Goal: Task Accomplishment & Management: Use online tool/utility

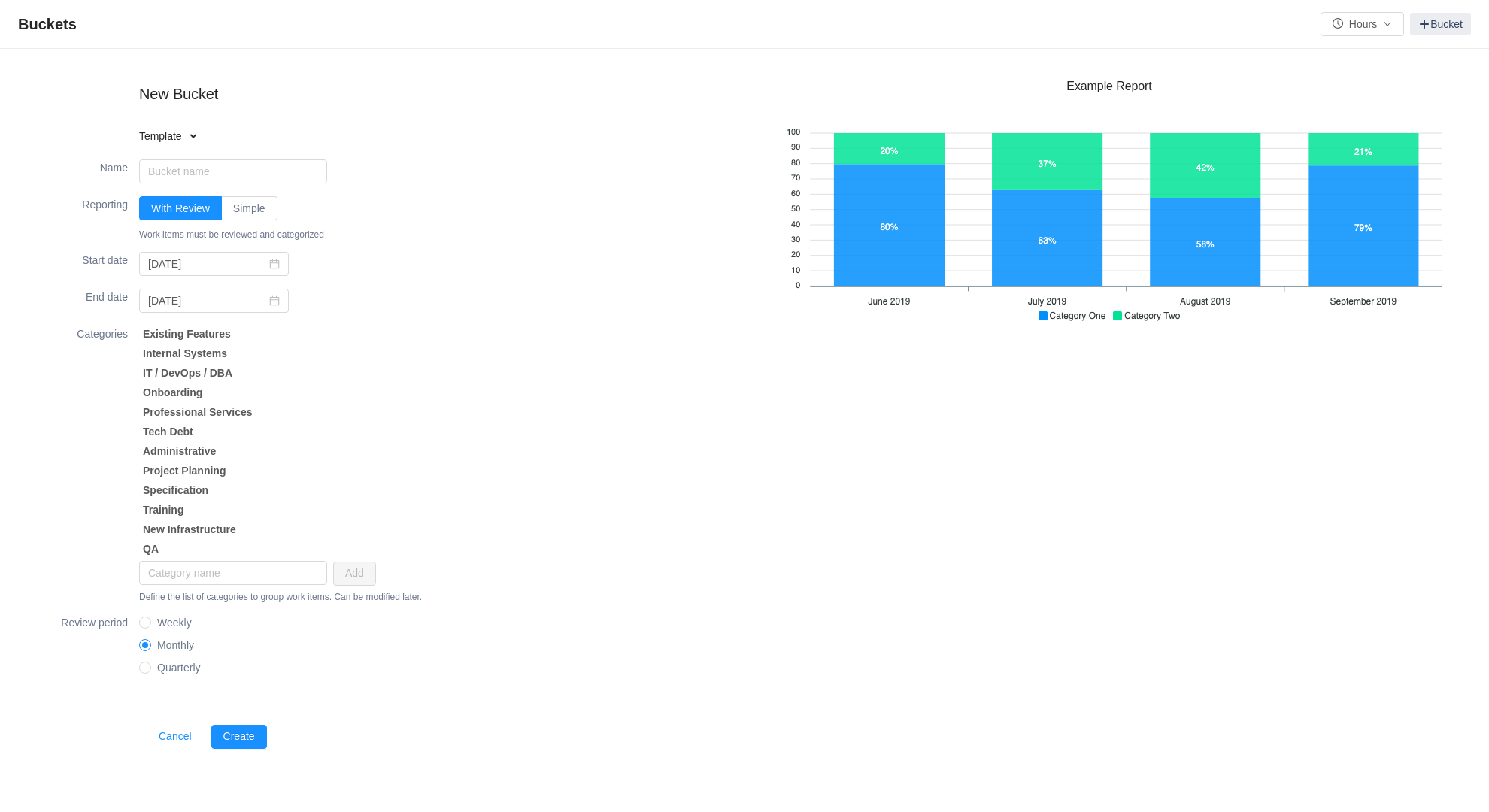
type input "Cost Analysis"
type input "2025-01-01"
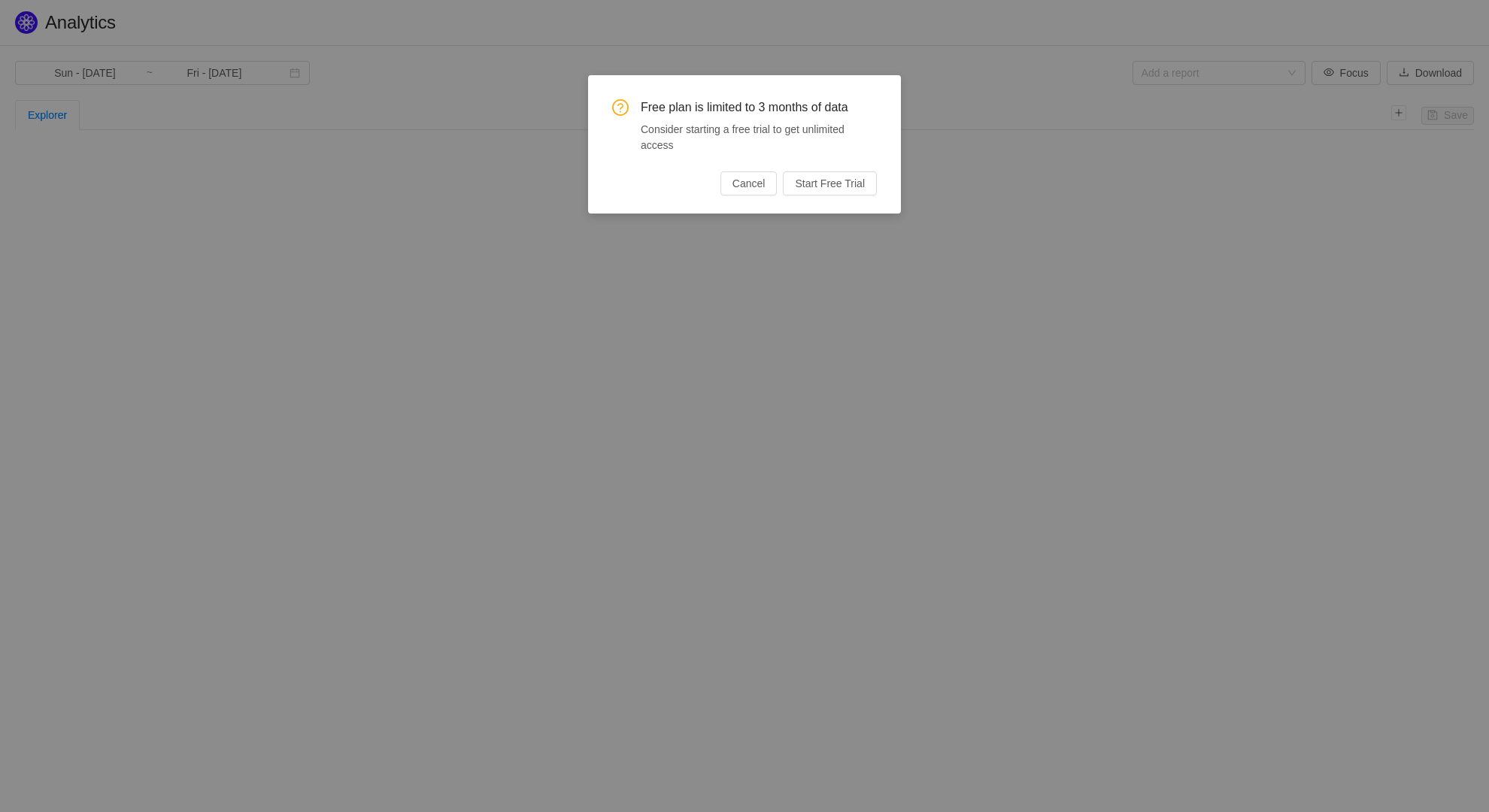
type input "Tue - [DATE]"
type input "Mon - [DATE]"
